Goal: Task Accomplishment & Management: Use online tool/utility

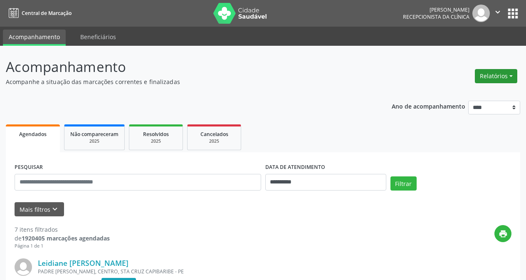
click at [503, 75] on button "Relatórios" at bounding box center [496, 76] width 42 height 14
click at [454, 94] on link "Agendamentos" at bounding box center [472, 94] width 89 height 12
select select "*"
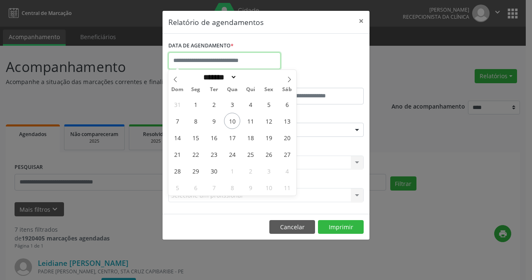
click at [214, 62] on input "text" at bounding box center [224, 60] width 112 height 17
click at [235, 120] on span "10" at bounding box center [232, 121] width 16 height 16
type input "**********"
click at [234, 120] on span "10" at bounding box center [232, 121] width 16 height 16
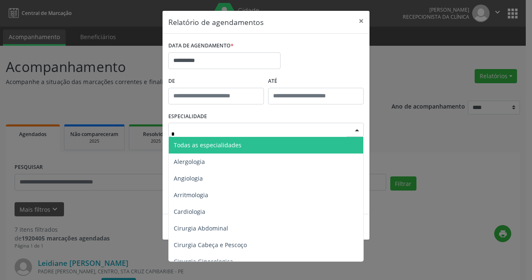
type input "**"
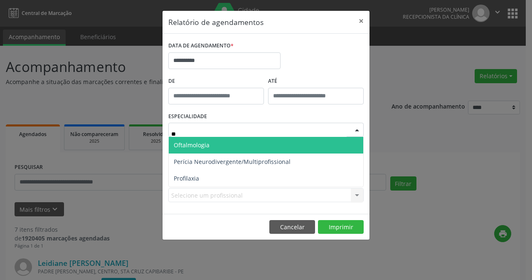
click at [224, 143] on span "Oftalmologia" at bounding box center [266, 145] width 195 height 17
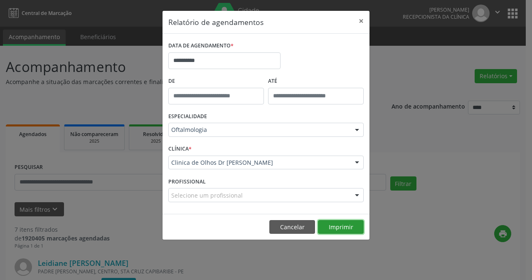
click at [344, 225] on button "Imprimir" at bounding box center [341, 227] width 46 height 14
drag, startPoint x: 283, startPoint y: 22, endPoint x: 301, endPoint y: 22, distance: 17.9
click at [304, 22] on header "Relatório de agendamentos ×" at bounding box center [266, 22] width 207 height 23
click at [363, 21] on button "×" at bounding box center [361, 21] width 17 height 20
